Goal: Task Accomplishment & Management: Manage account settings

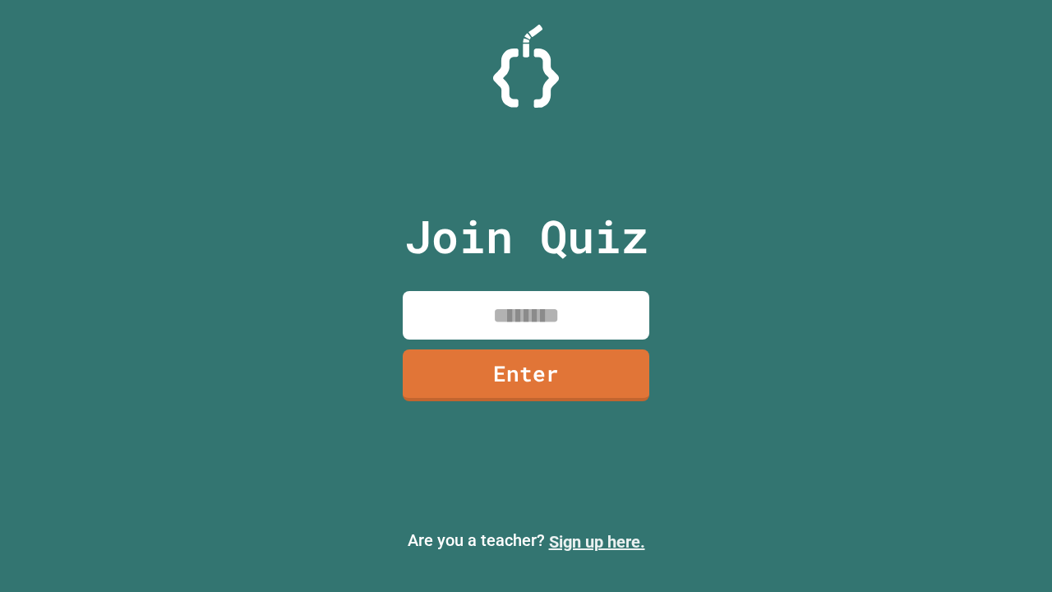
click at [597, 542] on link "Sign up here." at bounding box center [597, 542] width 96 height 20
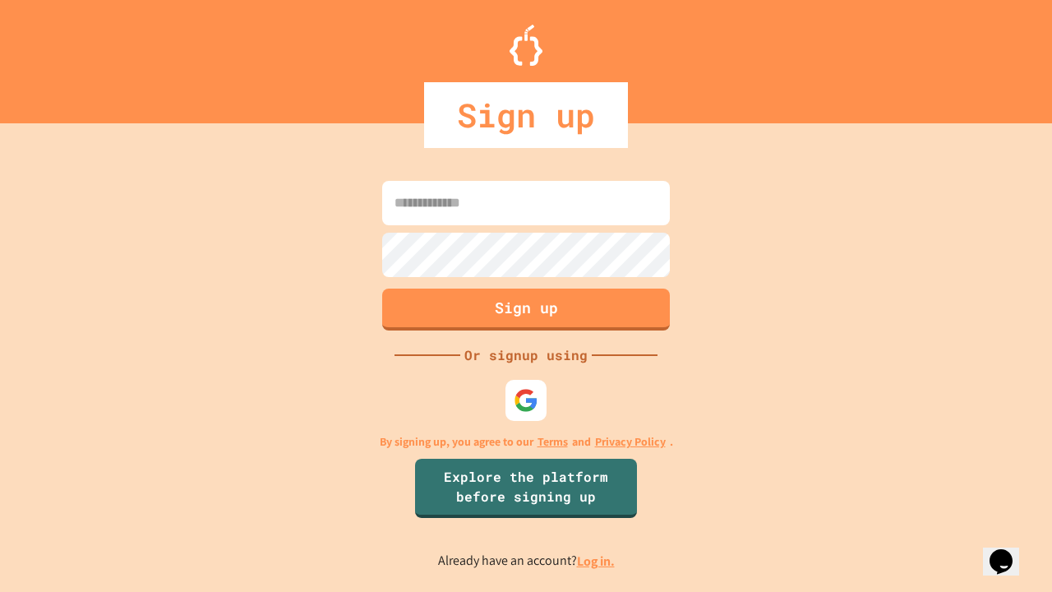
click at [597, 560] on link "Log in." at bounding box center [596, 560] width 38 height 17
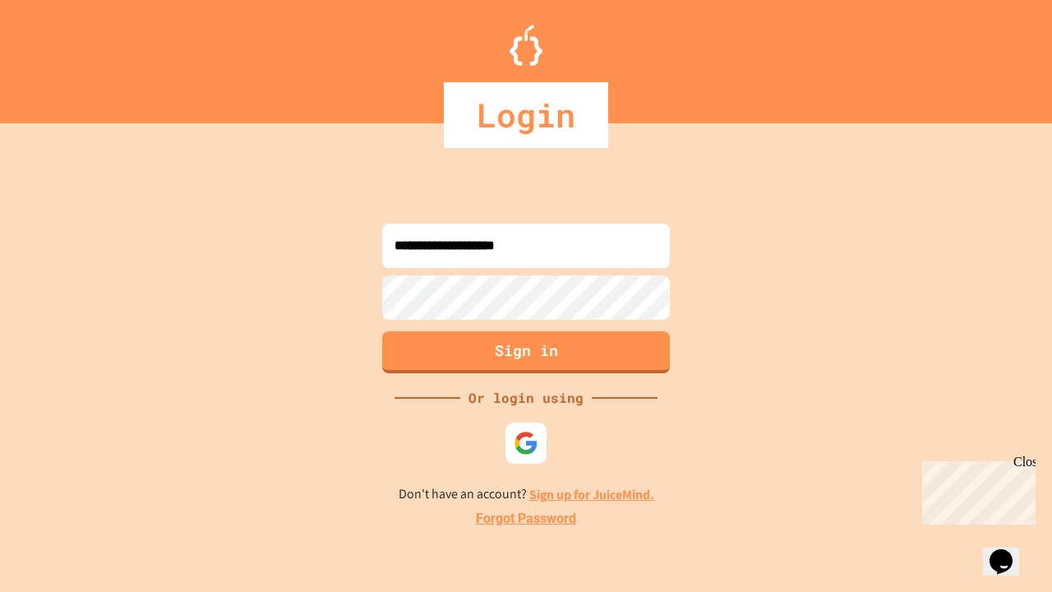
type input "**********"
